Goal: Task Accomplishment & Management: Use online tool/utility

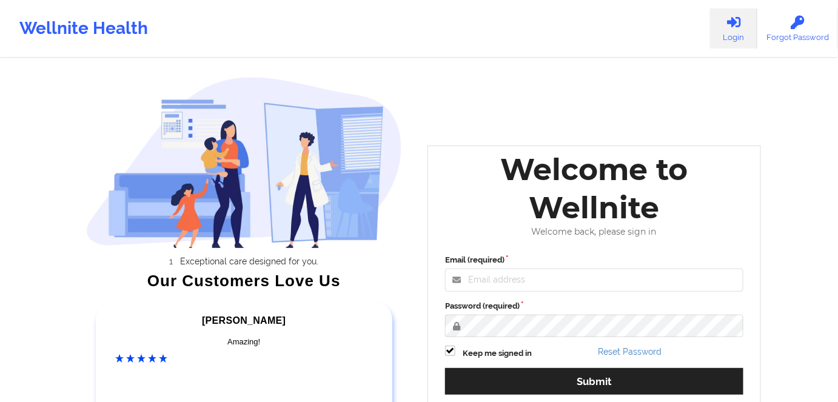
scroll to position [154, 0]
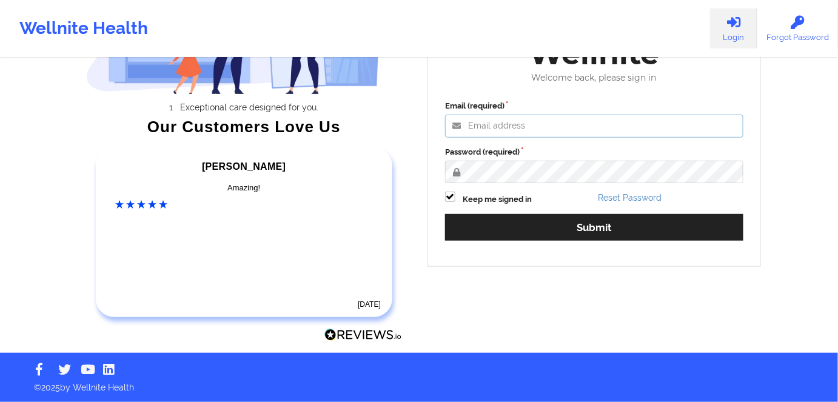
type input "[PERSON_NAME][EMAIL_ADDRESS][DOMAIN_NAME]"
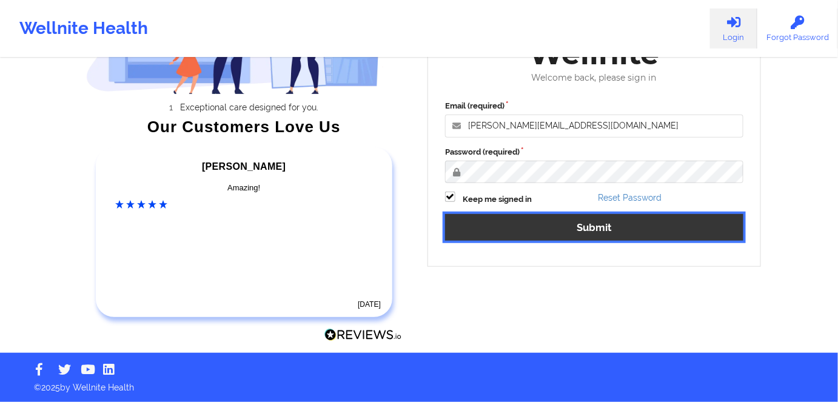
click at [654, 232] on button "Submit" at bounding box center [594, 227] width 298 height 26
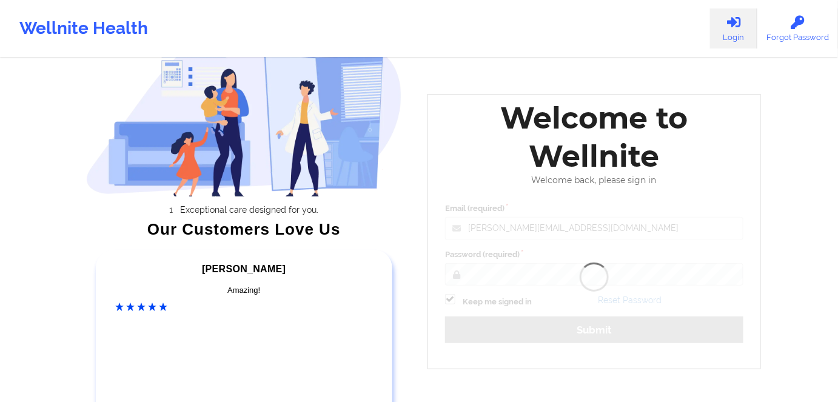
scroll to position [110, 0]
